Goal: Task Accomplishment & Management: Use online tool/utility

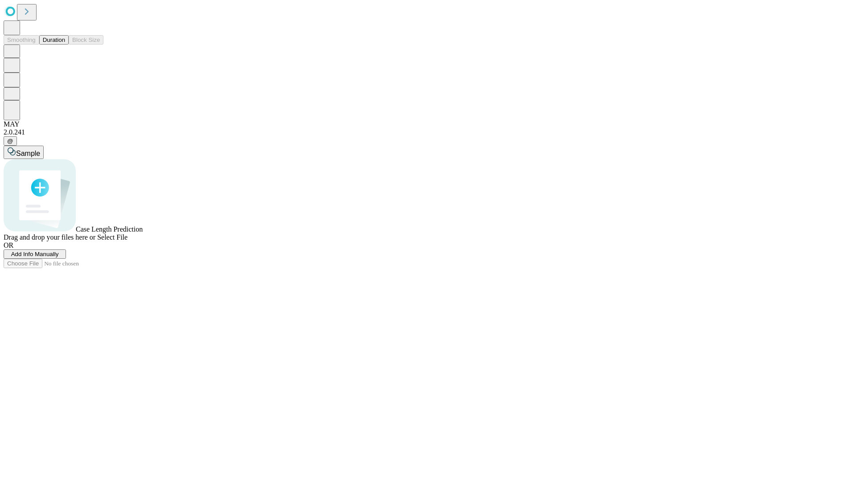
click at [59, 258] on span "Add Info Manually" at bounding box center [35, 254] width 48 height 7
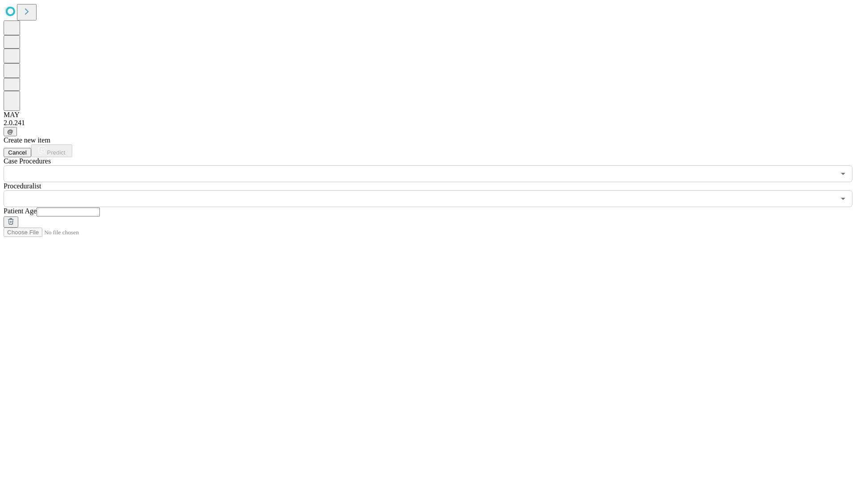
click at [100, 208] on input "text" at bounding box center [68, 212] width 63 height 9
type input "**"
click at [434, 190] on input "text" at bounding box center [419, 198] width 831 height 17
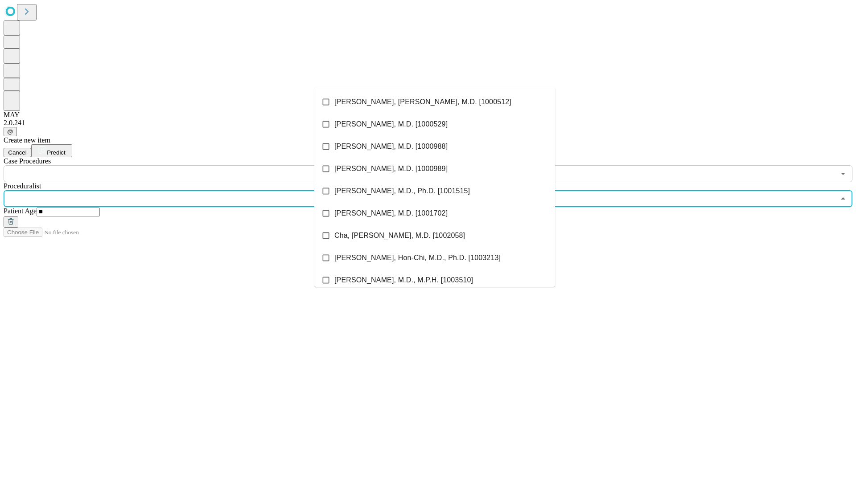
click at [434, 102] on li "[PERSON_NAME], [PERSON_NAME], M.D. [1000512]" at bounding box center [434, 102] width 241 height 22
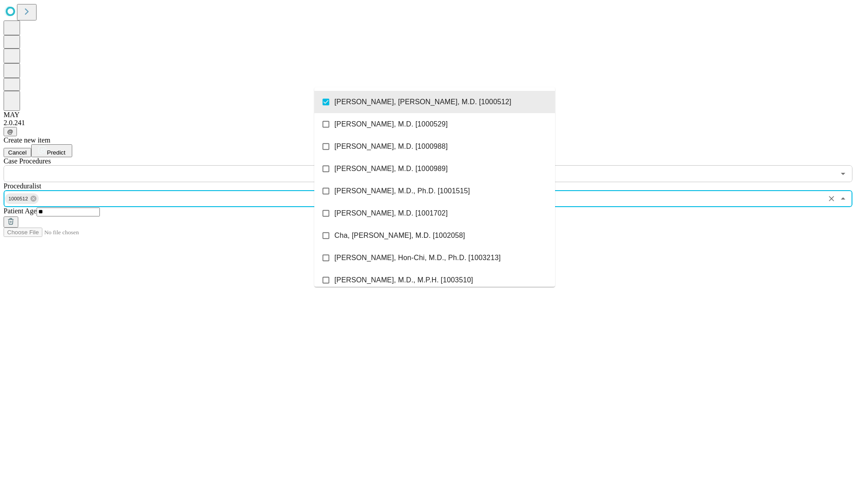
click at [187, 165] on input "text" at bounding box center [419, 173] width 831 height 17
